Goal: Task Accomplishment & Management: Manage account settings

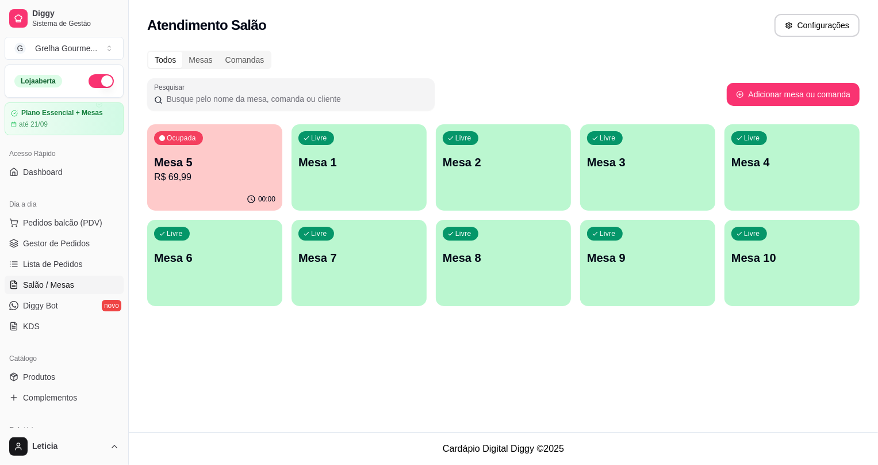
scroll to position [104, 0]
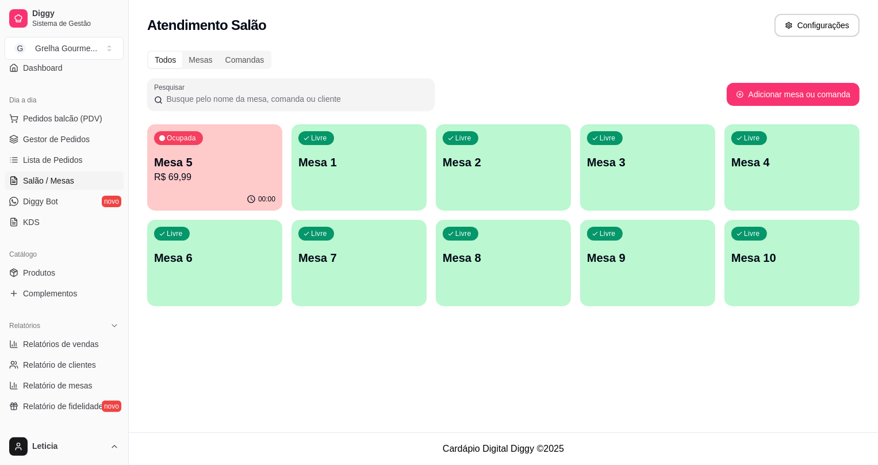
click at [240, 181] on p "R$ 69,99" at bounding box center [214, 177] width 121 height 14
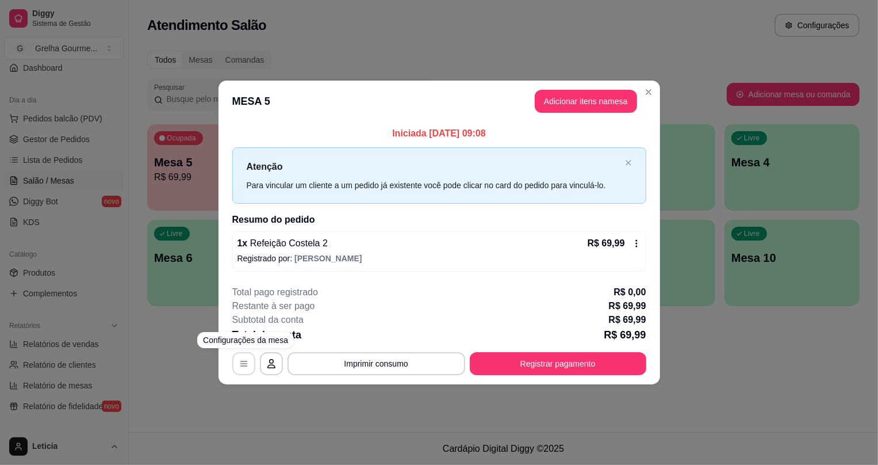
click at [244, 359] on icon "button" at bounding box center [243, 363] width 9 height 9
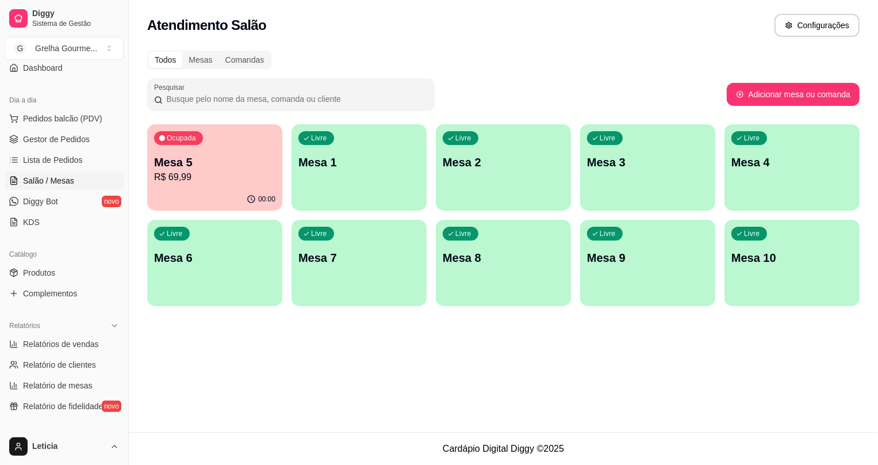
click at [223, 190] on div "00:00" at bounding box center [214, 199] width 135 height 22
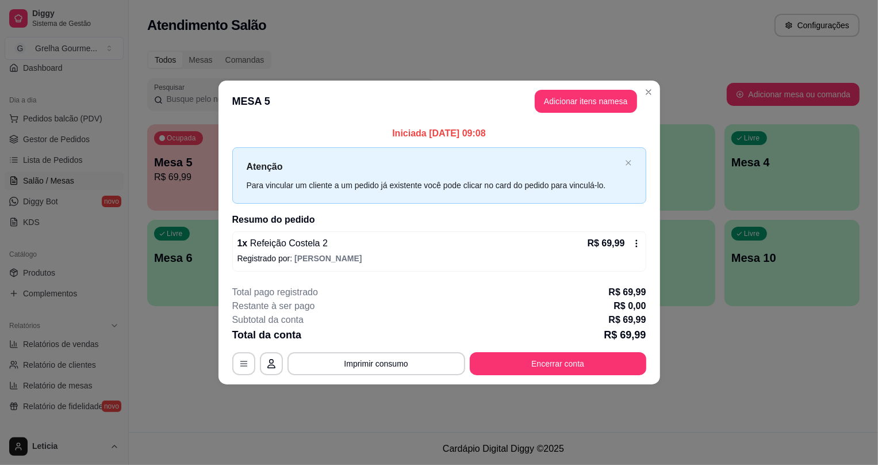
click at [639, 247] on icon at bounding box center [636, 243] width 9 height 9
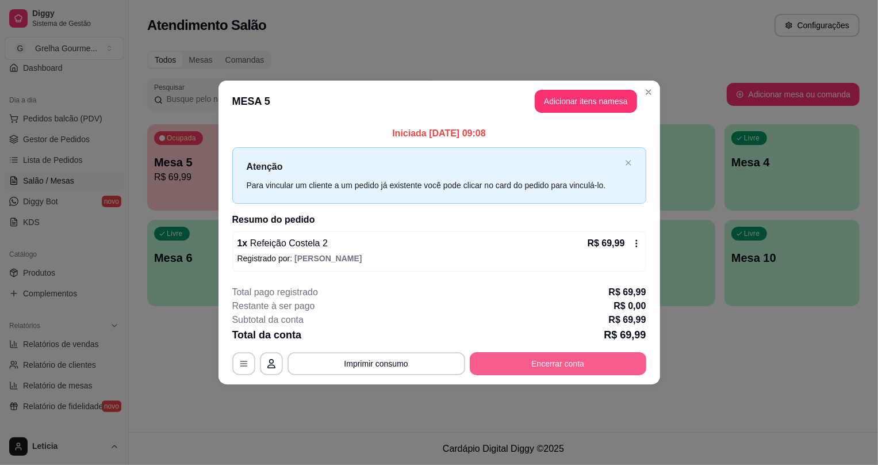
click at [582, 359] on button "Encerrar conta" at bounding box center [558, 363] width 177 height 23
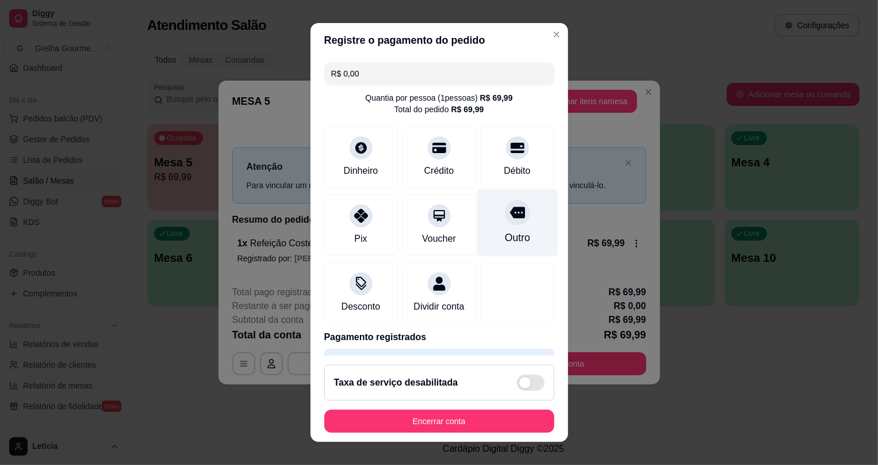
click at [492, 225] on div "Outro" at bounding box center [517, 222] width 81 height 67
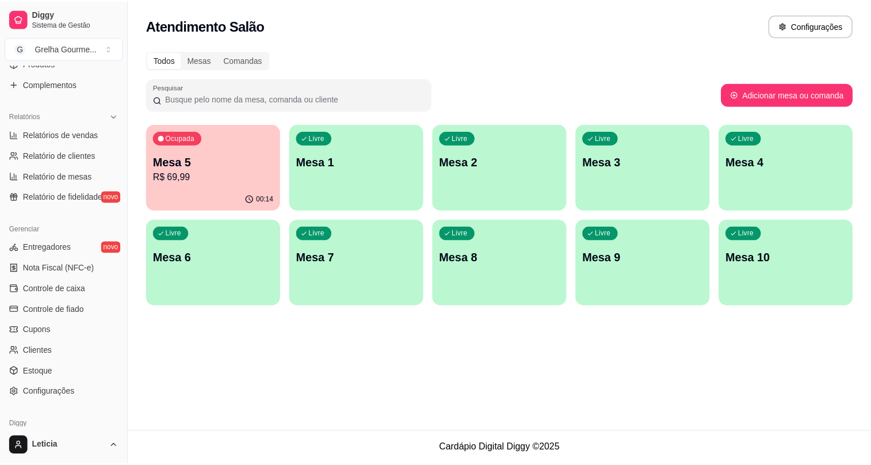
scroll to position [362, 0]
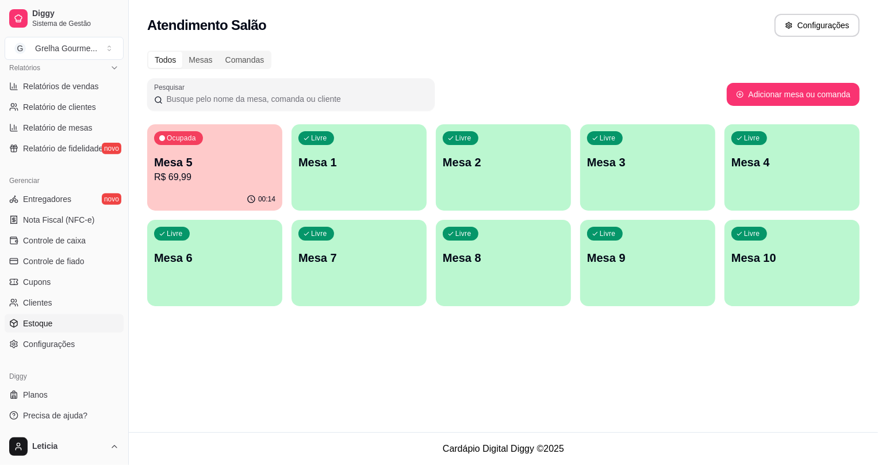
click at [45, 324] on span "Estoque" at bounding box center [37, 322] width 29 height 11
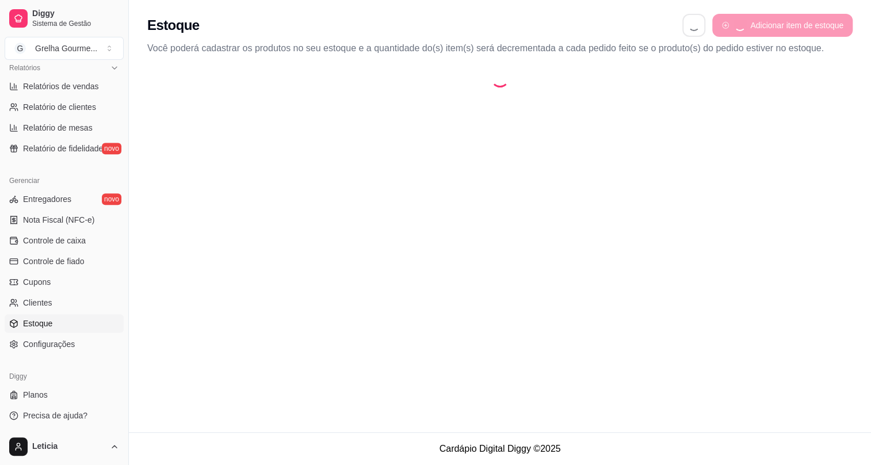
select select "QUANTITY_ORDER"
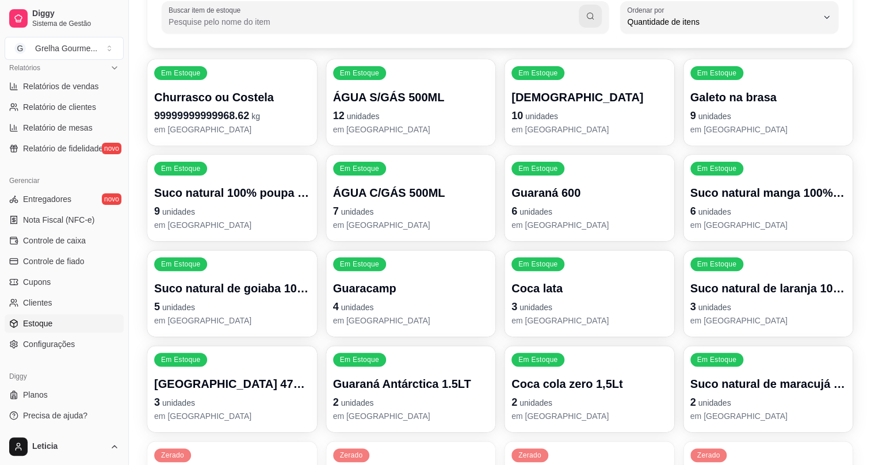
scroll to position [156, 0]
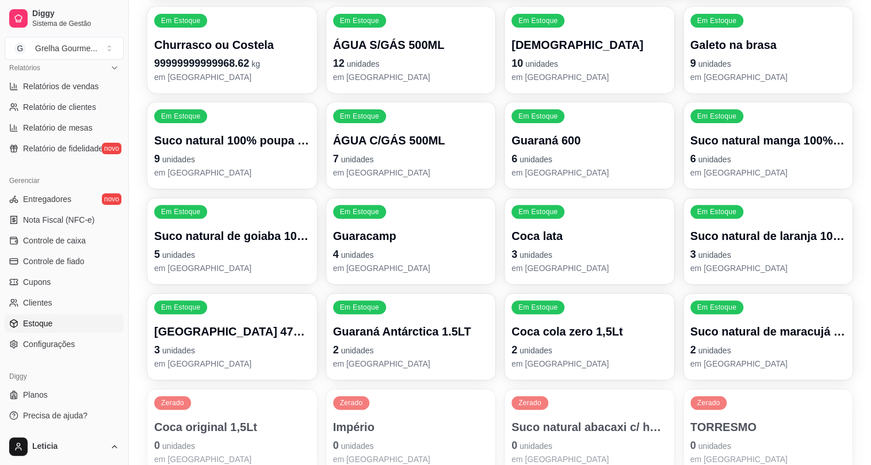
click at [435, 151] on p "7 unidades" at bounding box center [411, 159] width 156 height 16
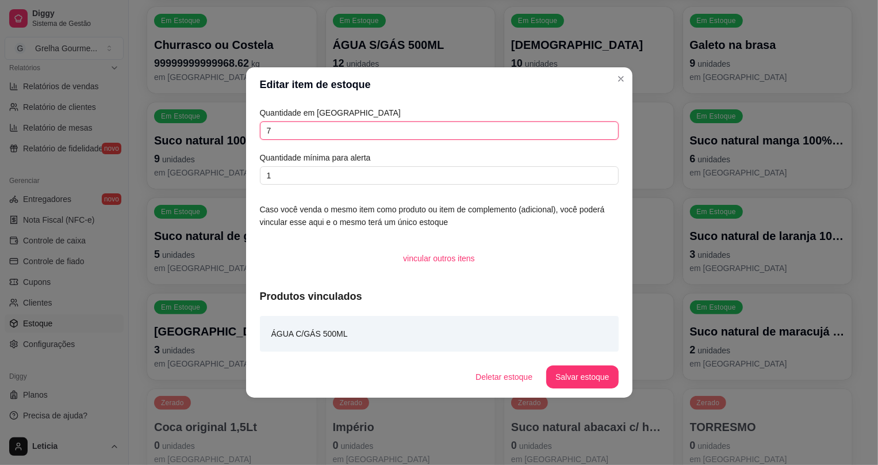
click at [405, 126] on input "7" at bounding box center [439, 130] width 359 height 18
type input "11"
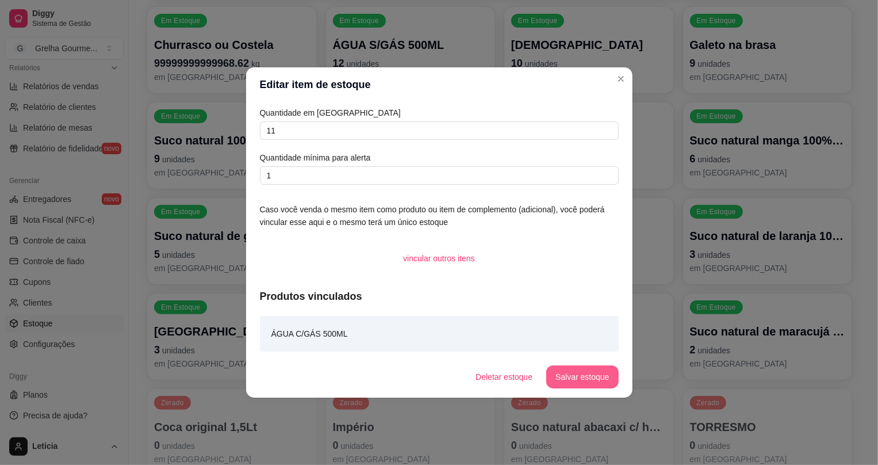
click at [554, 374] on button "Salvar estoque" at bounding box center [582, 376] width 72 height 23
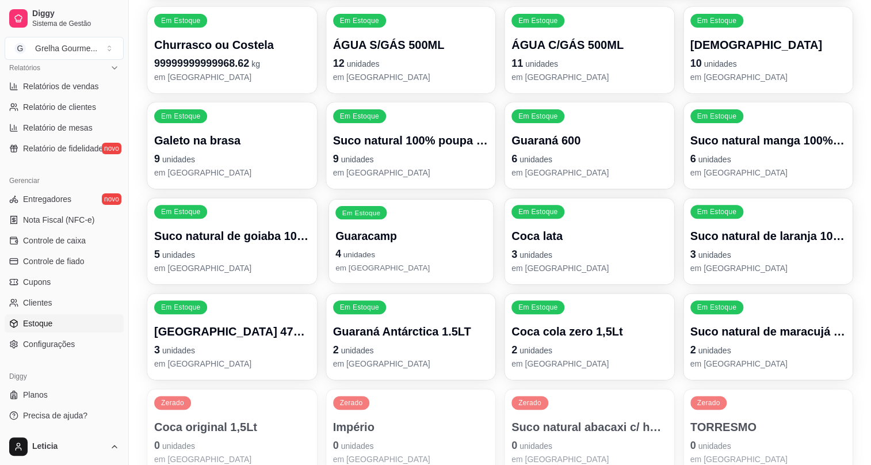
click at [412, 272] on div "Em Estoque Guaracamp 4 unidades em [GEOGRAPHIC_DATA]" at bounding box center [410, 241] width 164 height 84
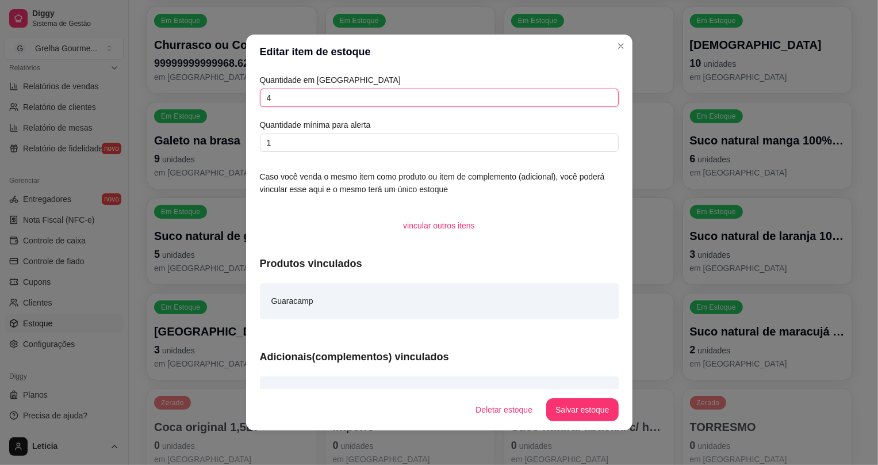
click at [288, 99] on input "4" at bounding box center [439, 98] width 359 height 18
type input "13"
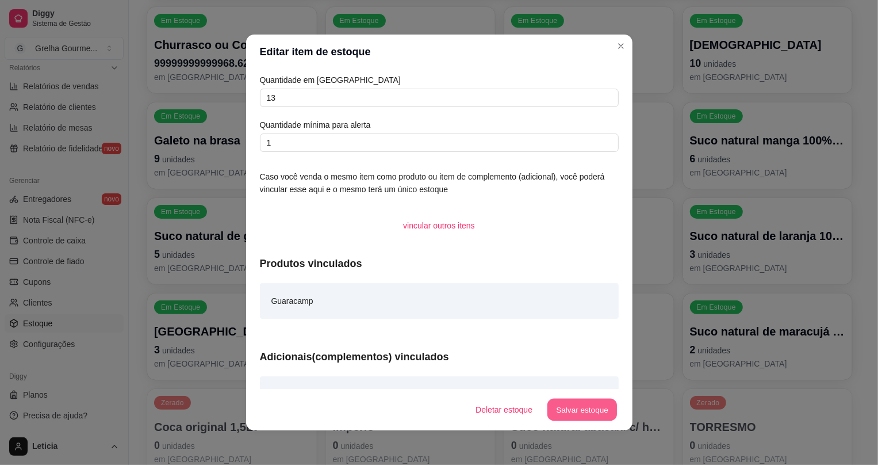
click at [565, 400] on button "Salvar estoque" at bounding box center [582, 409] width 70 height 22
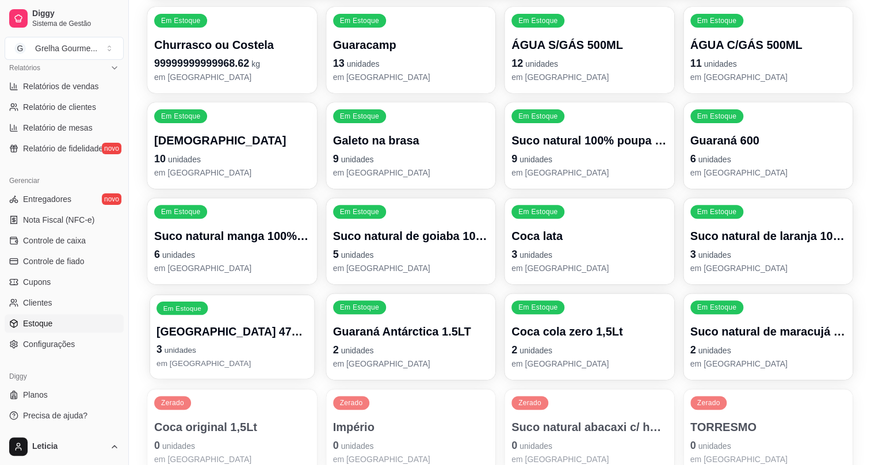
click at [275, 317] on div "Em [GEOGRAPHIC_DATA] [GEOGRAPHIC_DATA] 473ML 3 unidades em [GEOGRAPHIC_DATA]" at bounding box center [231, 336] width 164 height 84
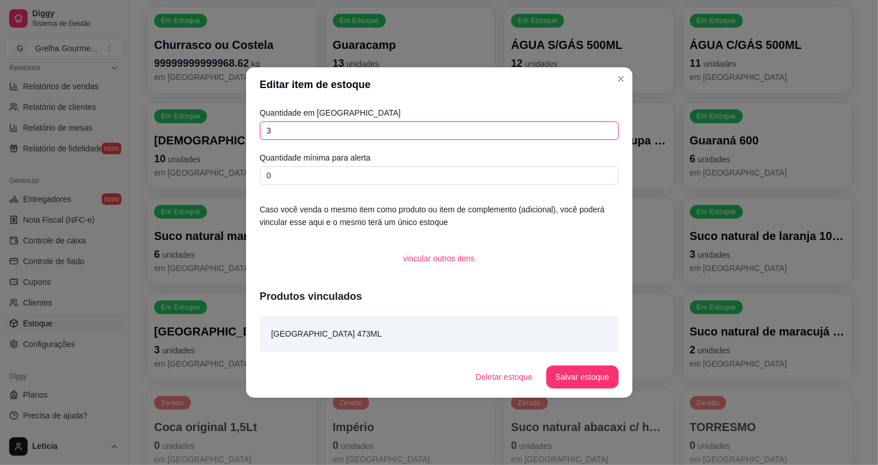
click at [320, 128] on input "3" at bounding box center [439, 130] width 359 height 18
type input "12"
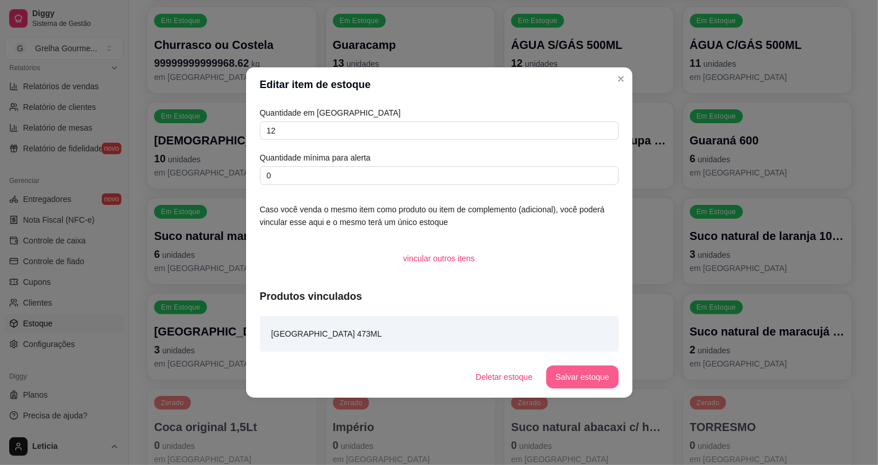
click at [576, 385] on button "Salvar estoque" at bounding box center [582, 376] width 72 height 23
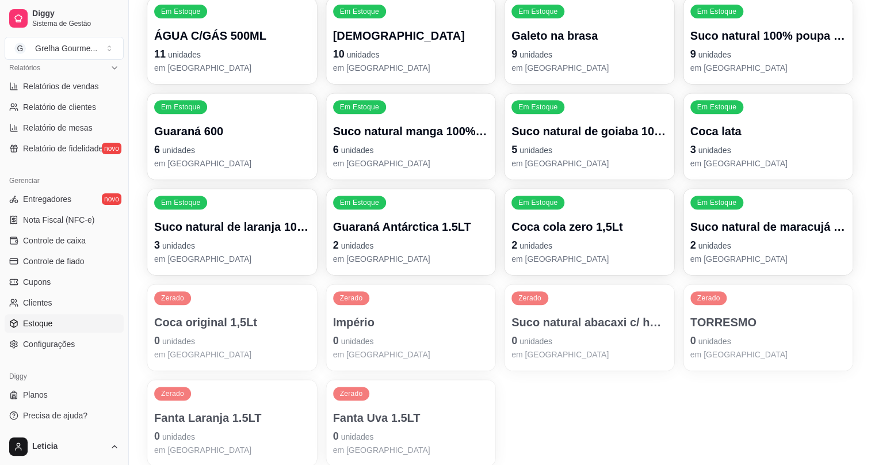
scroll to position [308, 0]
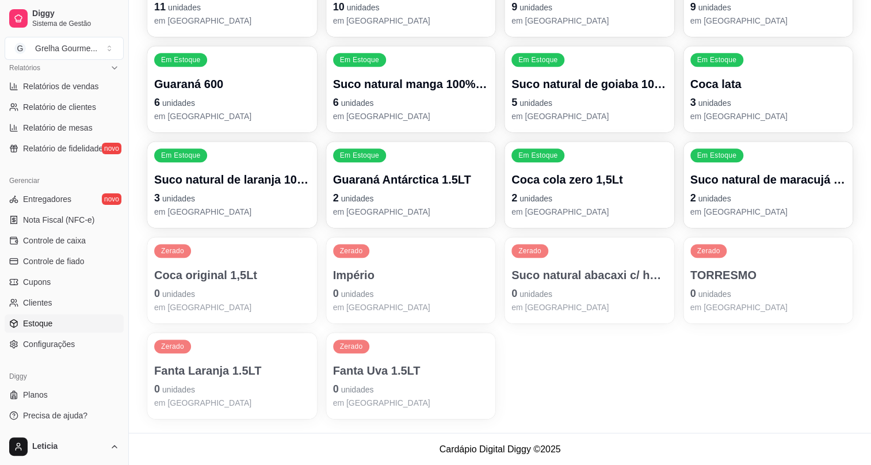
click at [528, 190] on p "2 unidades" at bounding box center [589, 198] width 156 height 16
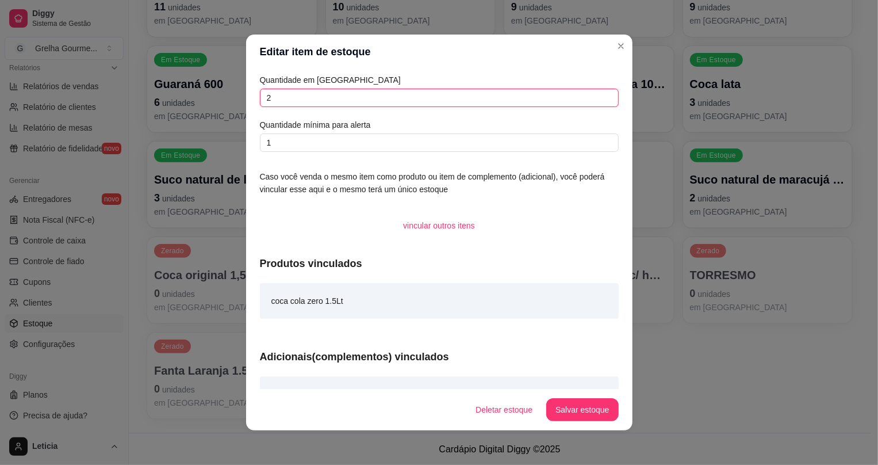
click at [401, 94] on input "2" at bounding box center [439, 98] width 359 height 18
type input "3"
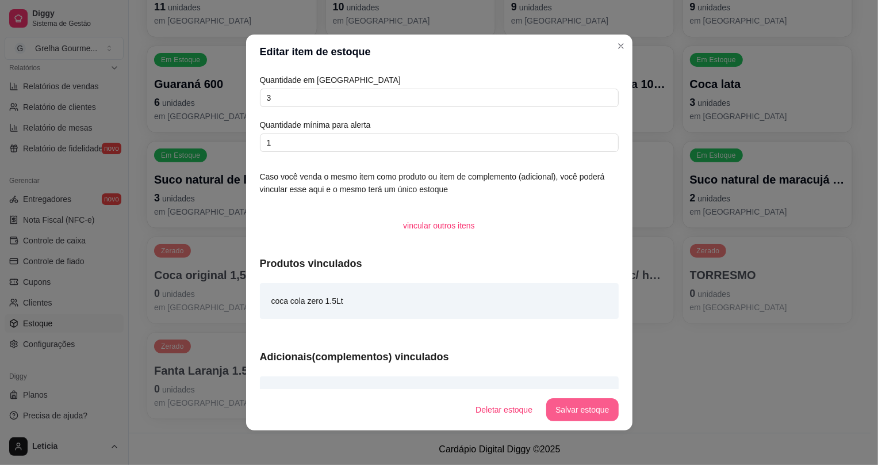
click at [603, 411] on button "Salvar estoque" at bounding box center [582, 409] width 72 height 23
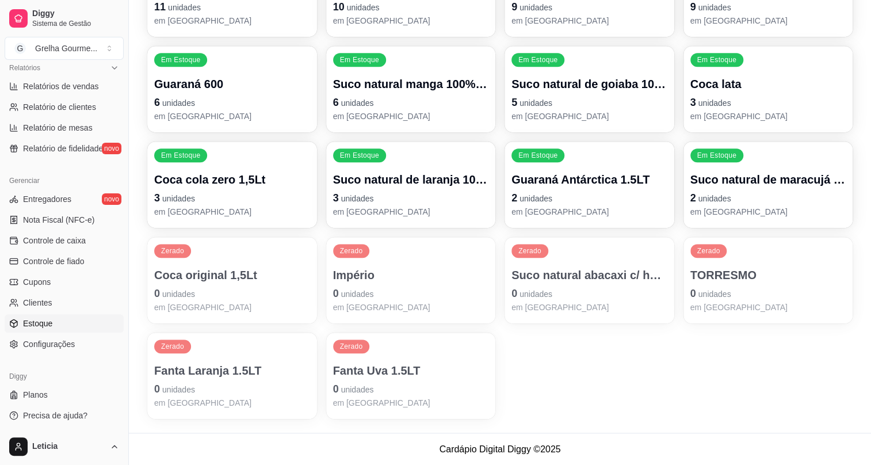
click at [189, 298] on p "0 unidades" at bounding box center [232, 293] width 156 height 16
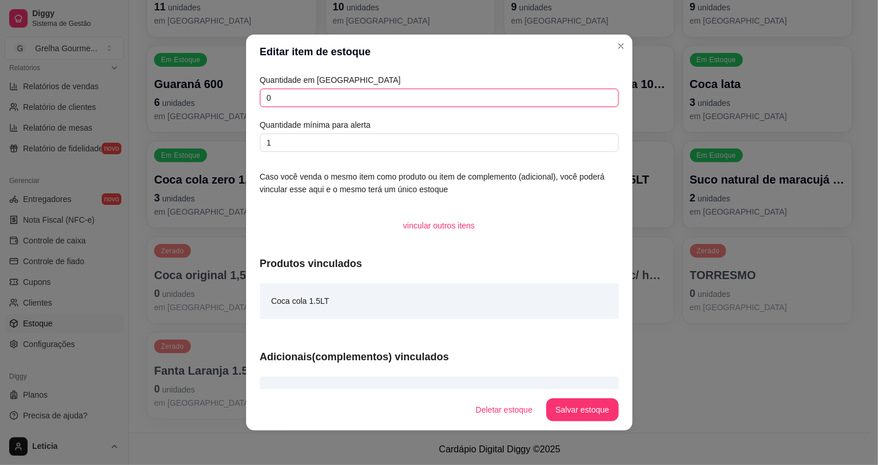
click at [289, 102] on input "0" at bounding box center [439, 98] width 359 height 18
type input "3"
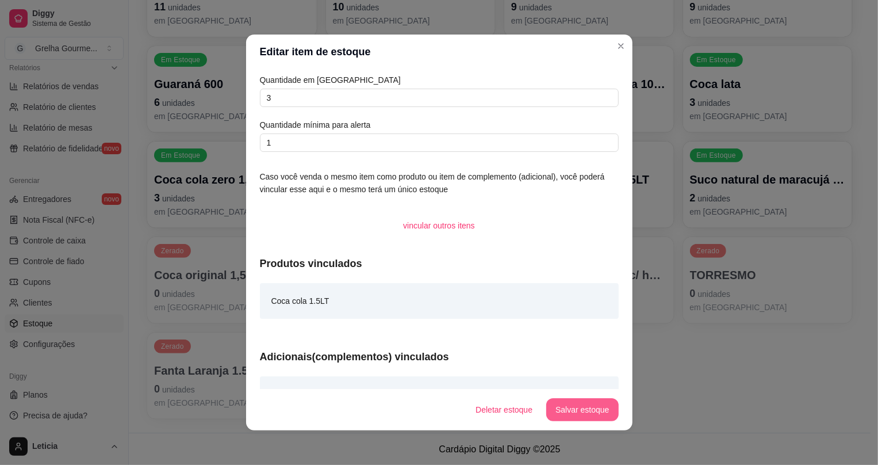
click at [600, 414] on button "Salvar estoque" at bounding box center [582, 409] width 72 height 23
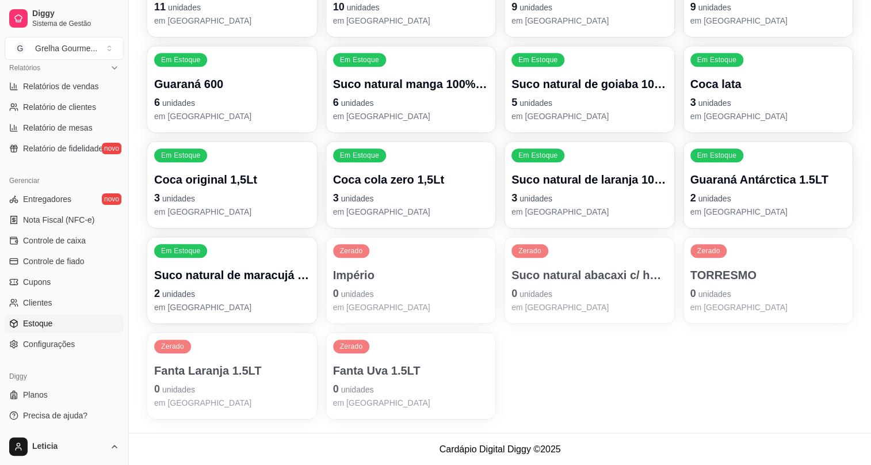
scroll to position [151, 0]
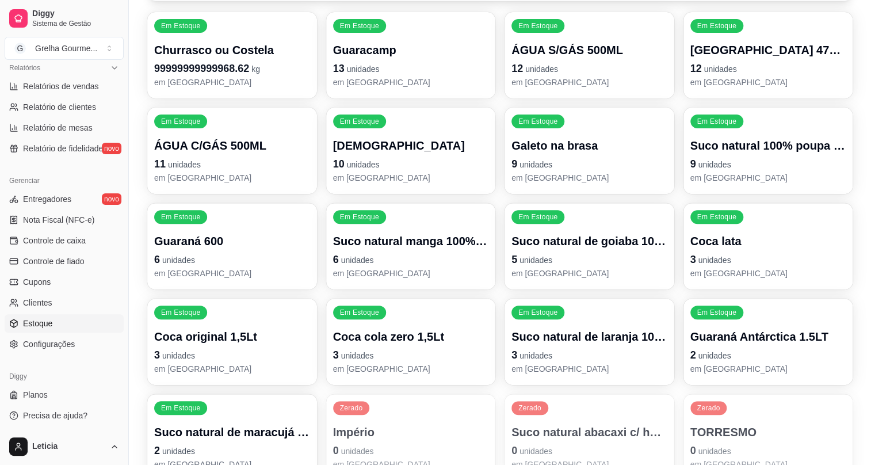
click at [757, 264] on p "3 unidades" at bounding box center [768, 259] width 156 height 16
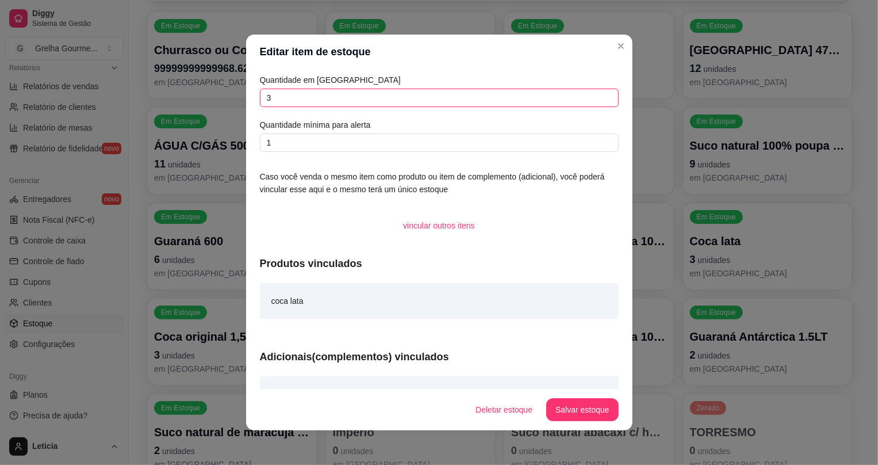
click at [462, 93] on input "3" at bounding box center [439, 98] width 359 height 18
type input "15"
click at [562, 414] on button "Salvar estoque" at bounding box center [582, 409] width 72 height 23
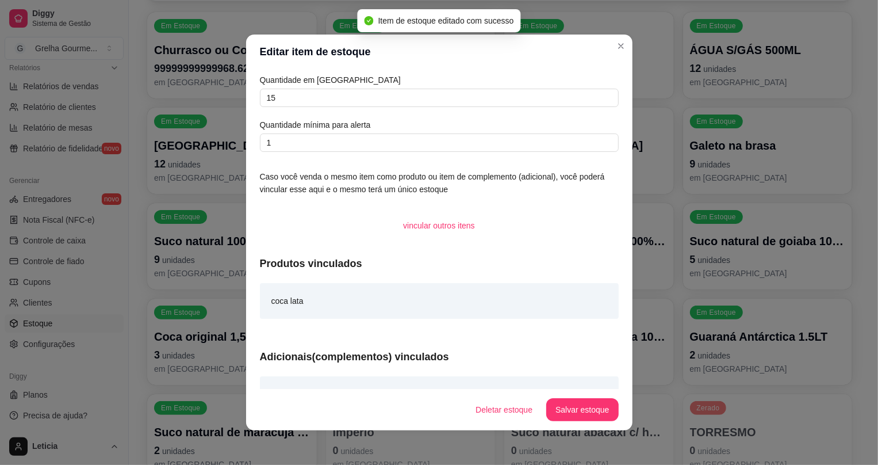
click at [623, 392] on footer "Deletar estoque Salvar estoque" at bounding box center [439, 409] width 386 height 41
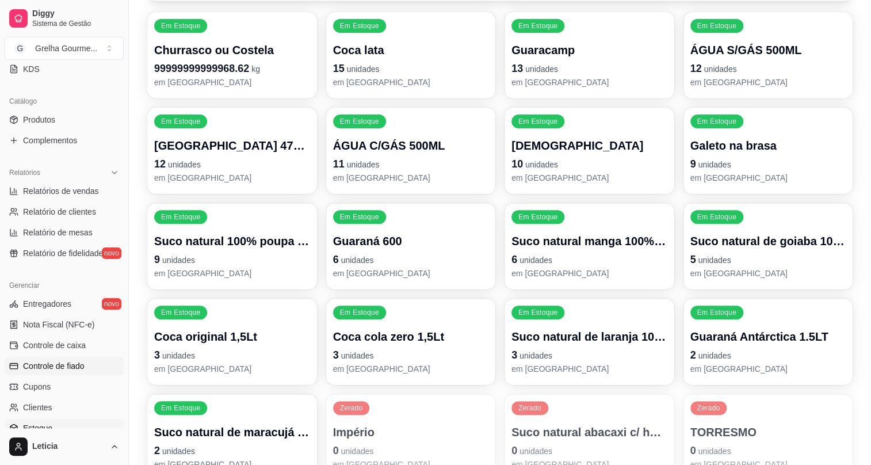
scroll to position [205, 0]
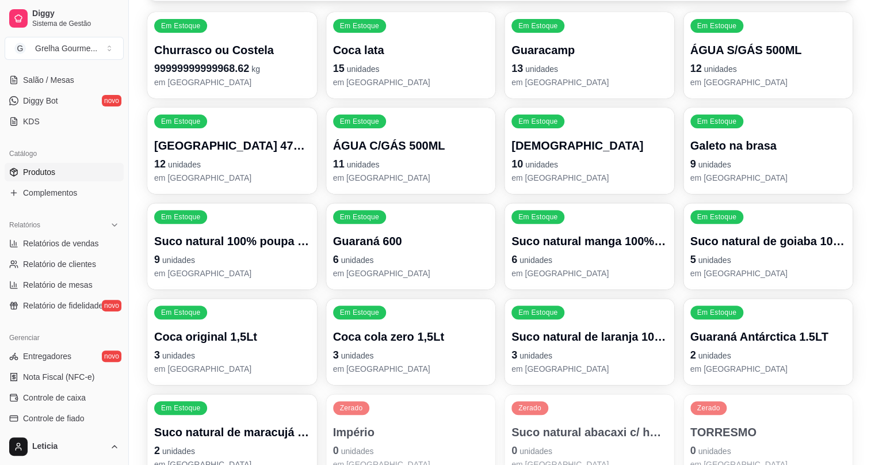
click at [48, 171] on span "Produtos" at bounding box center [39, 171] width 32 height 11
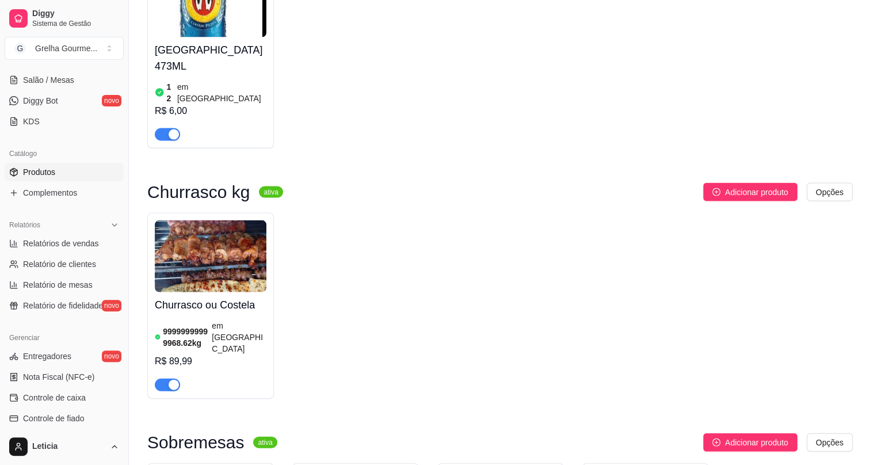
scroll to position [3502, 0]
